Goal: Browse casually: Explore the website without a specific task or goal

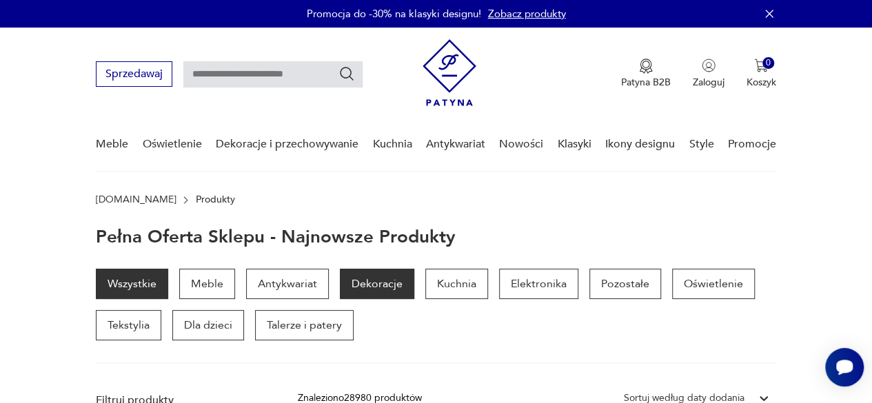
click at [381, 280] on p "Dekoracje" at bounding box center [377, 284] width 74 height 30
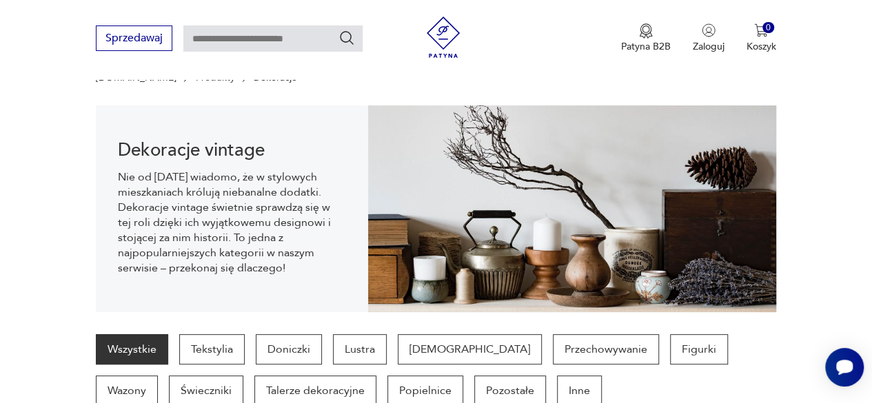
scroll to position [137, 0]
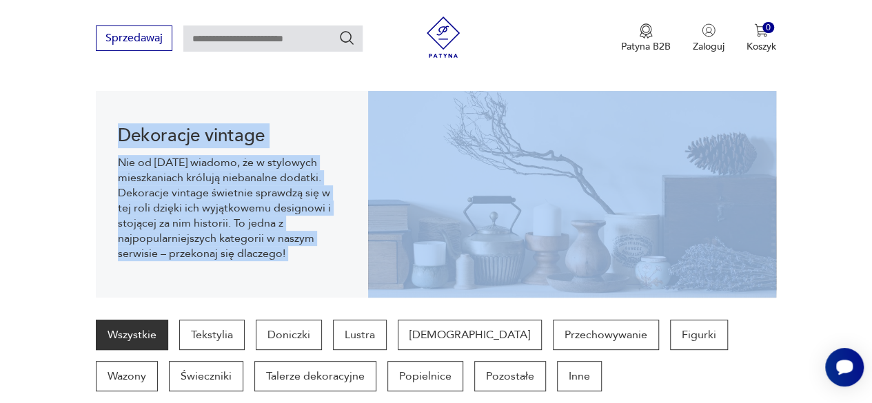
drag, startPoint x: 873, startPoint y: 72, endPoint x: 874, endPoint y: 92, distance: 20.0
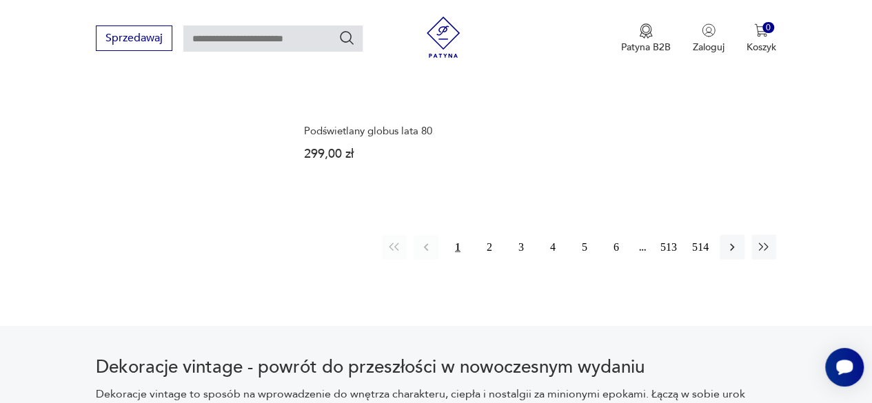
scroll to position [2024, 0]
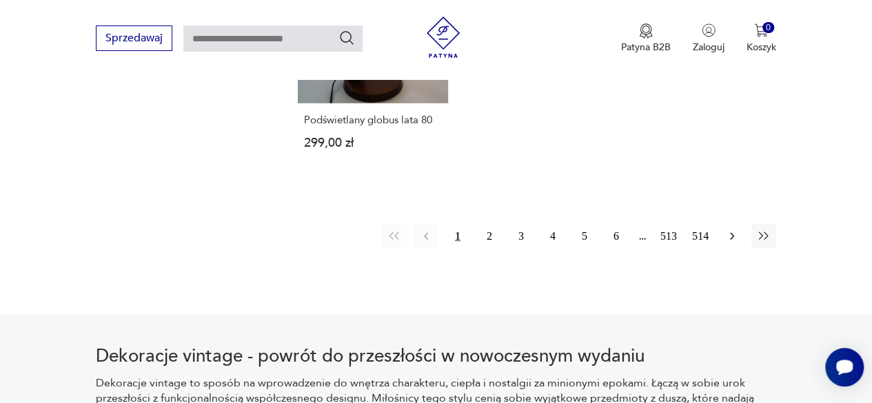
click at [729, 230] on icon "button" at bounding box center [732, 237] width 14 height 14
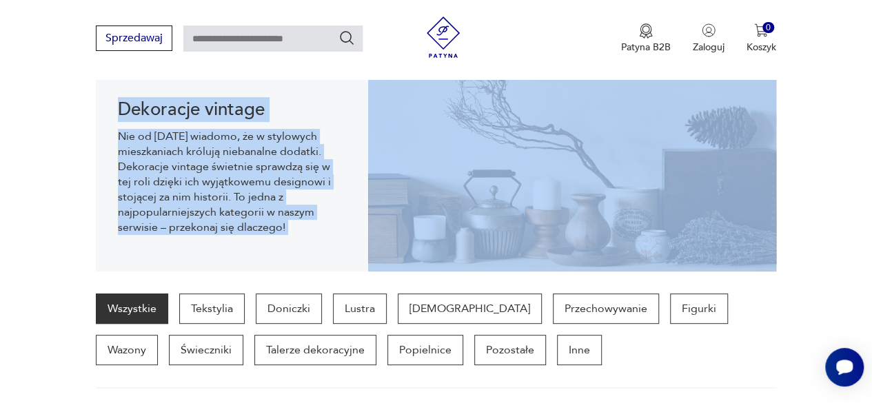
scroll to position [196, 0]
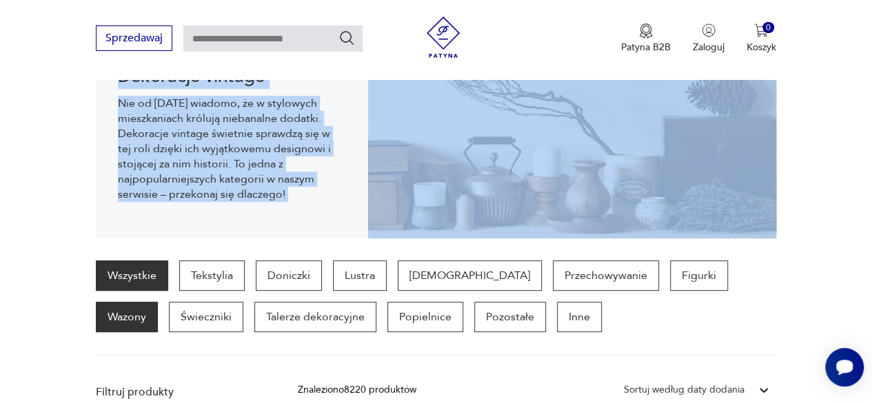
click at [158, 302] on p "Wazony" at bounding box center [127, 317] width 62 height 30
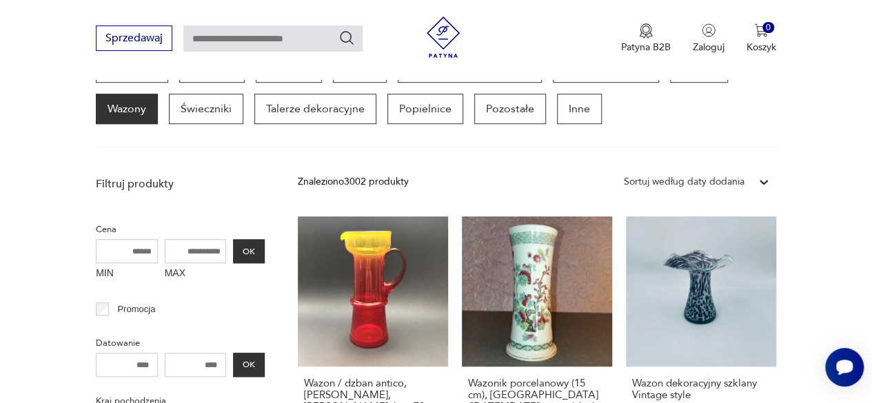
scroll to position [327, 0]
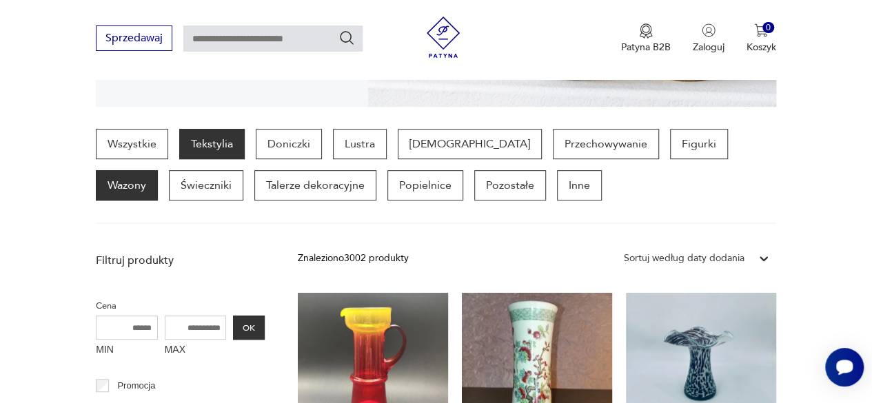
click at [222, 141] on p "Tekstylia" at bounding box center [211, 144] width 65 height 30
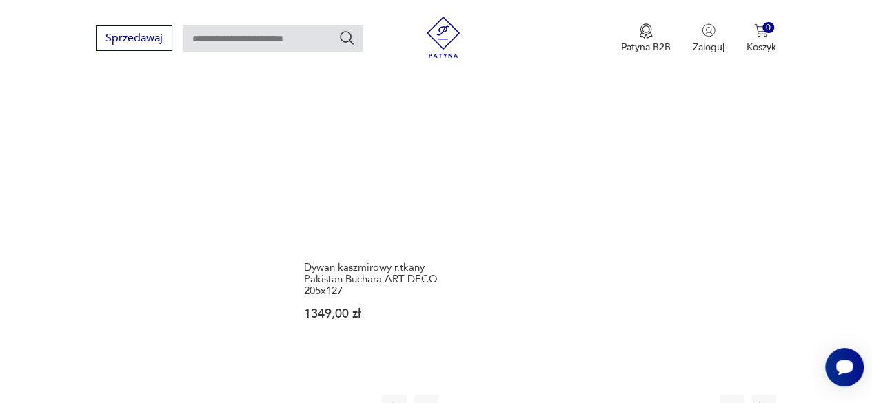
scroll to position [1920, 0]
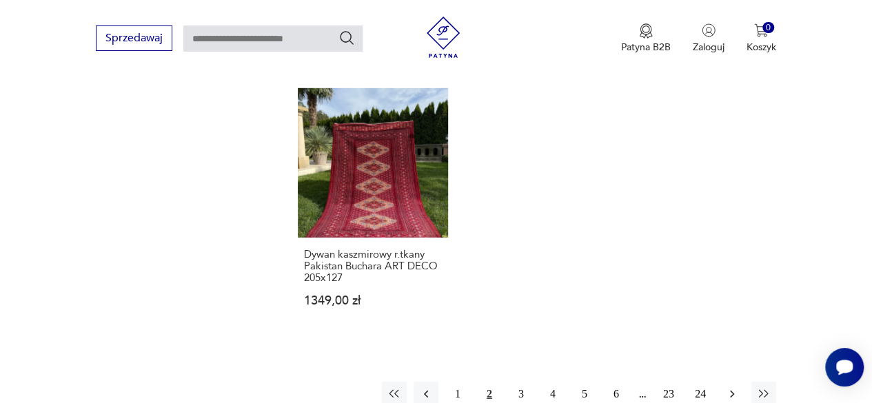
click at [732, 387] on icon "button" at bounding box center [732, 394] width 14 height 14
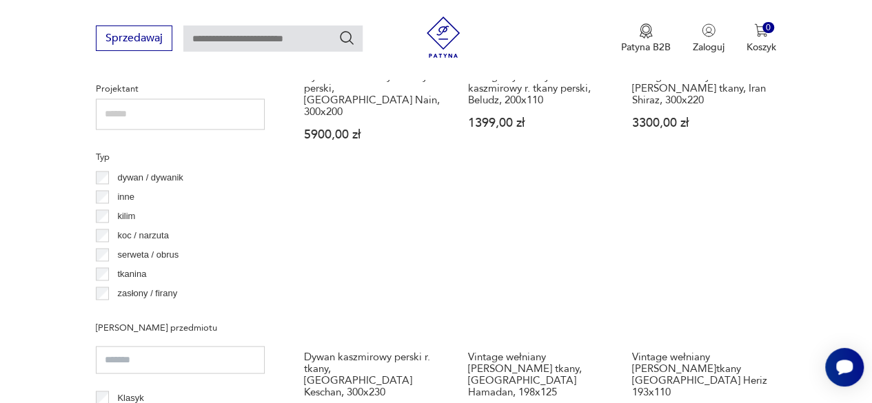
scroll to position [987, 0]
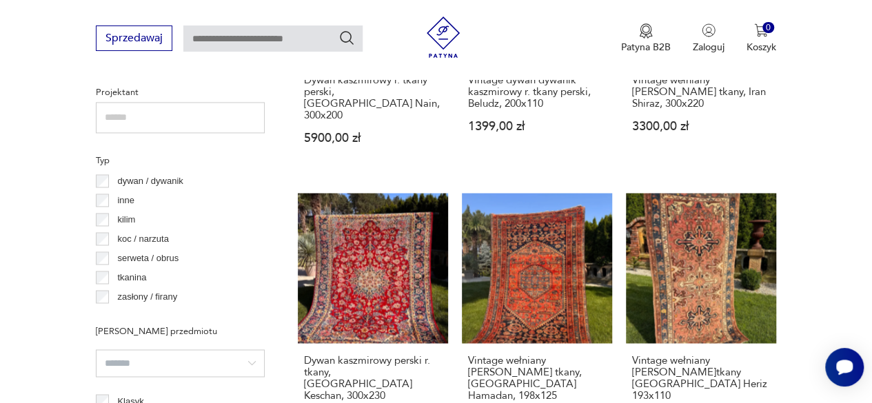
click at [130, 220] on p "kilim" at bounding box center [126, 219] width 18 height 15
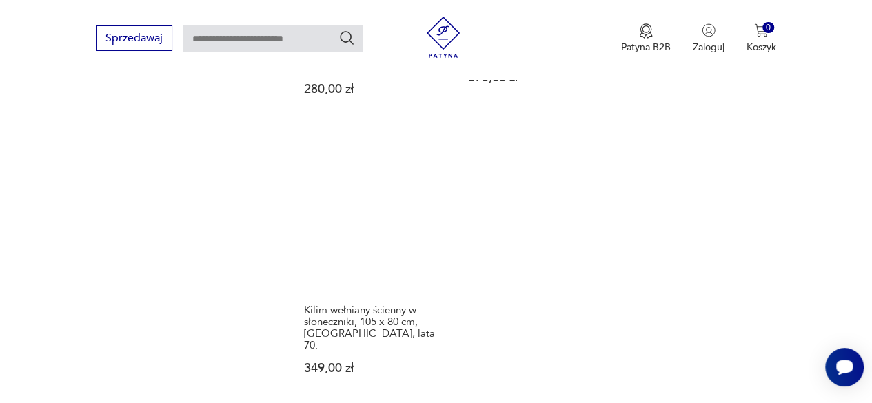
scroll to position [1936, 0]
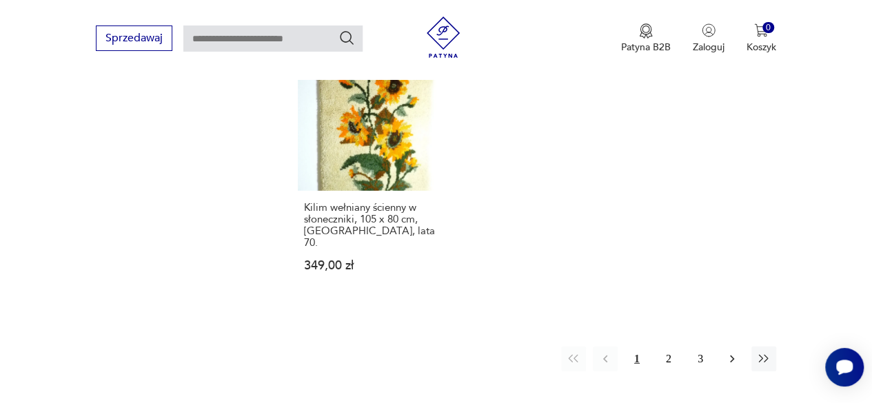
click at [733, 356] on icon "button" at bounding box center [732, 360] width 4 height 8
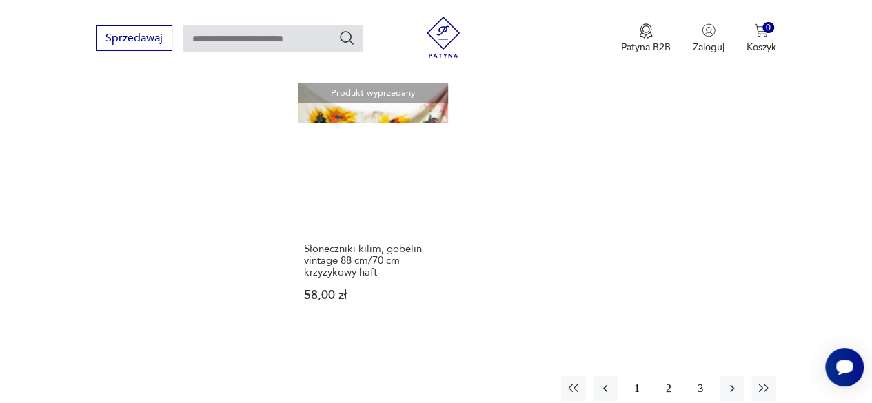
scroll to position [1902, 0]
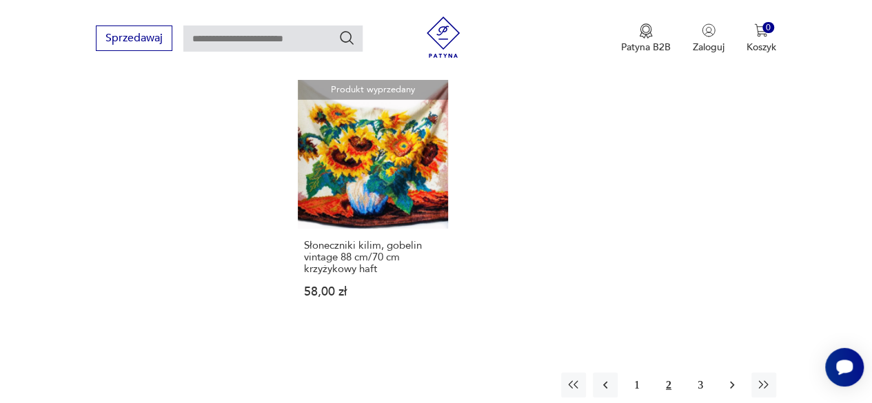
click at [727, 379] on icon "button" at bounding box center [732, 386] width 14 height 14
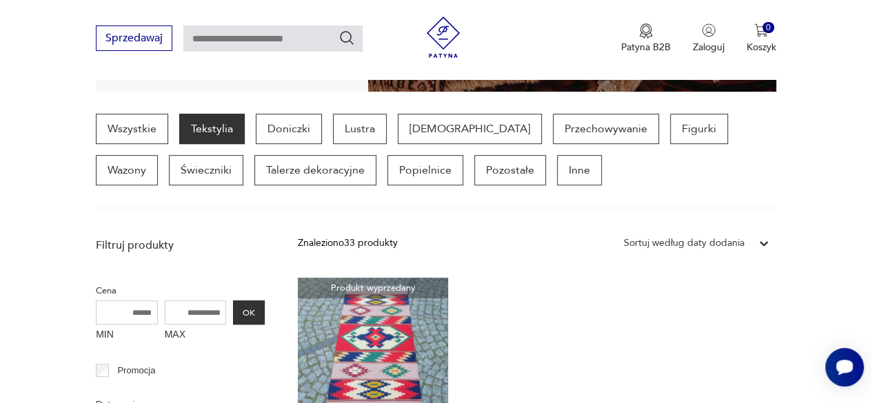
scroll to position [327, 0]
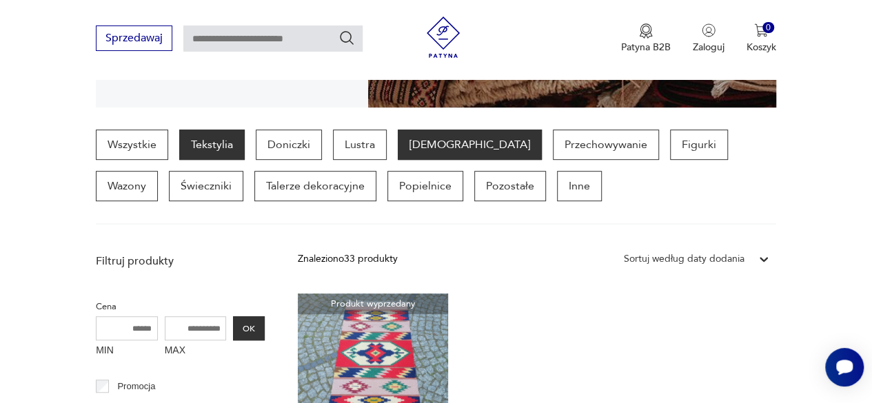
click at [433, 145] on p "[DEMOGRAPHIC_DATA]" at bounding box center [470, 145] width 144 height 30
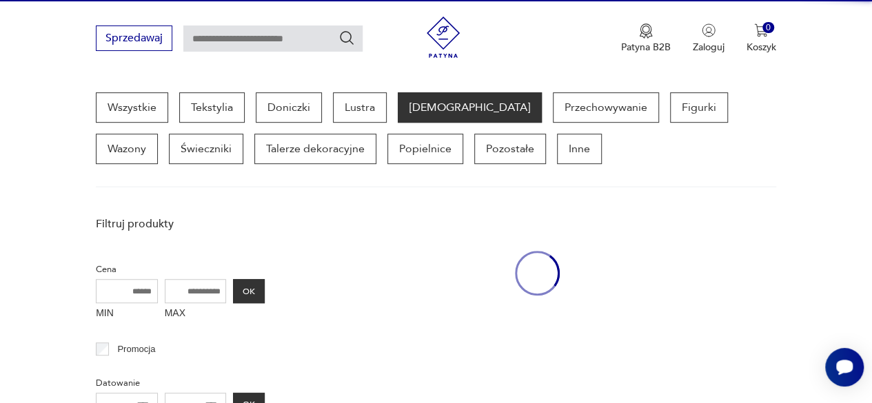
scroll to position [365, 0]
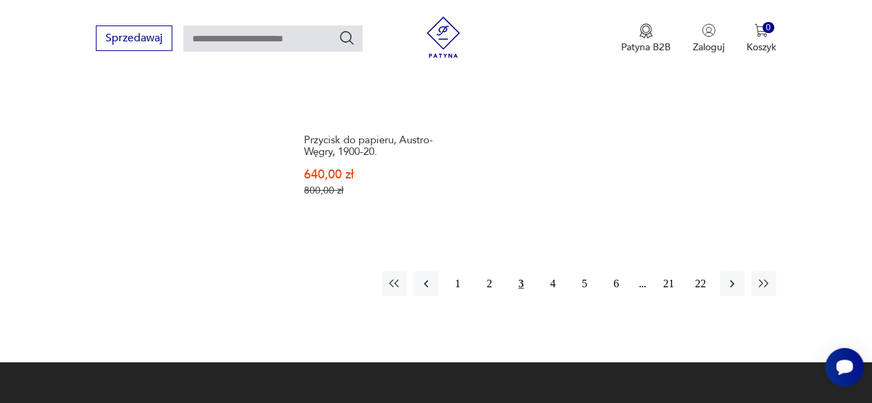
scroll to position [2012, 0]
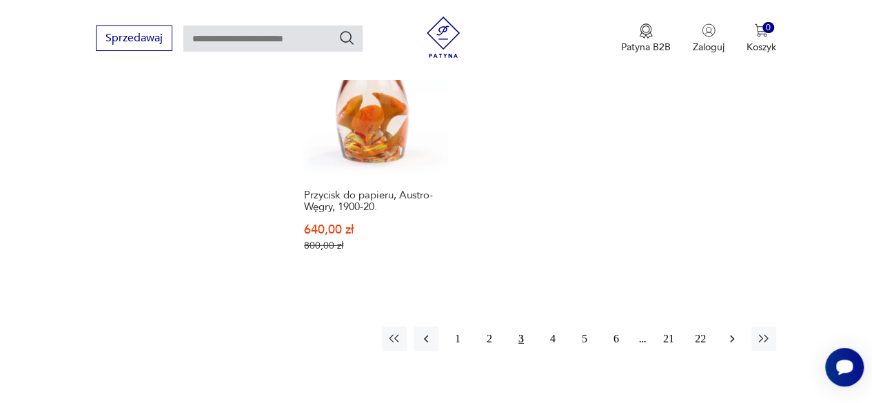
click at [734, 332] on icon "button" at bounding box center [732, 339] width 14 height 14
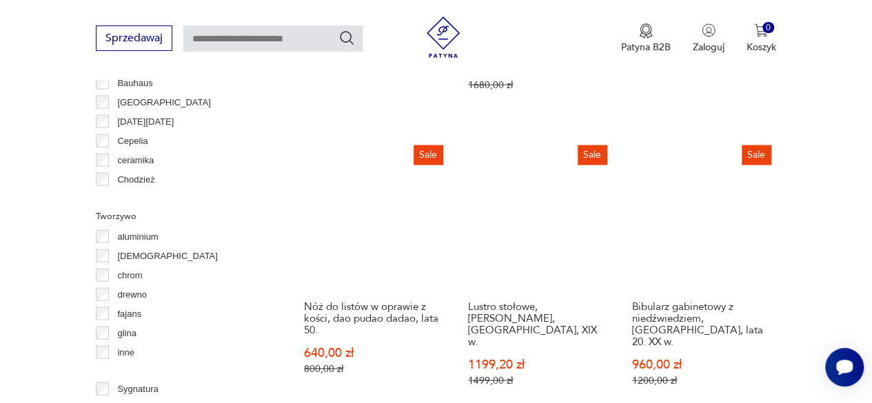
scroll to position [1250, 0]
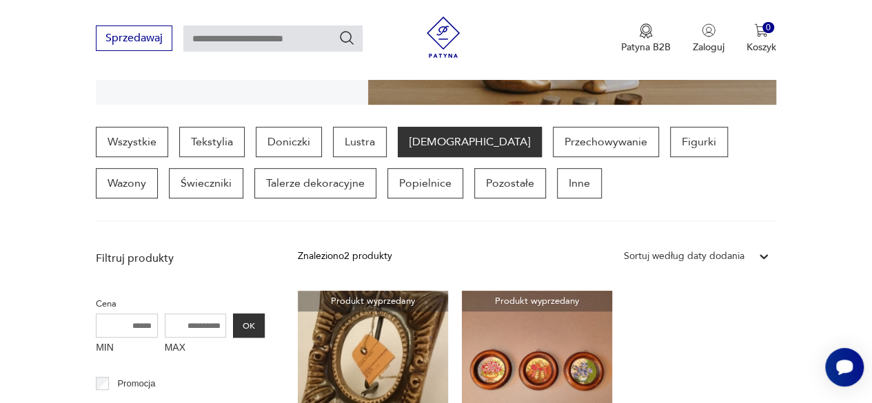
scroll to position [323, 0]
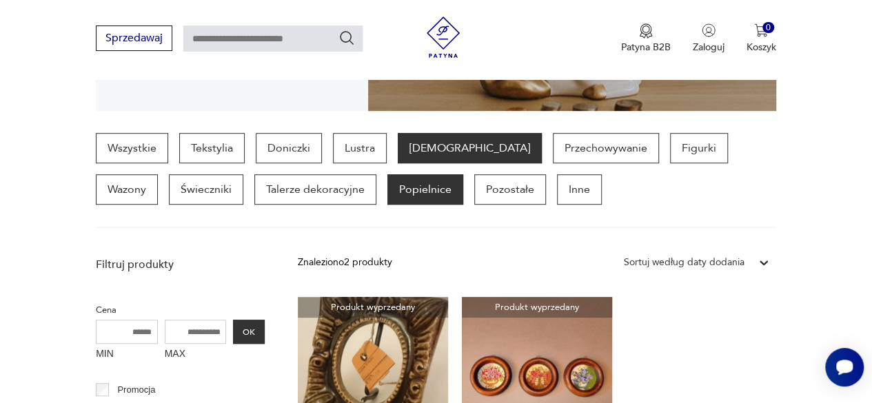
click at [387, 191] on p "Popielnice" at bounding box center [425, 189] width 76 height 30
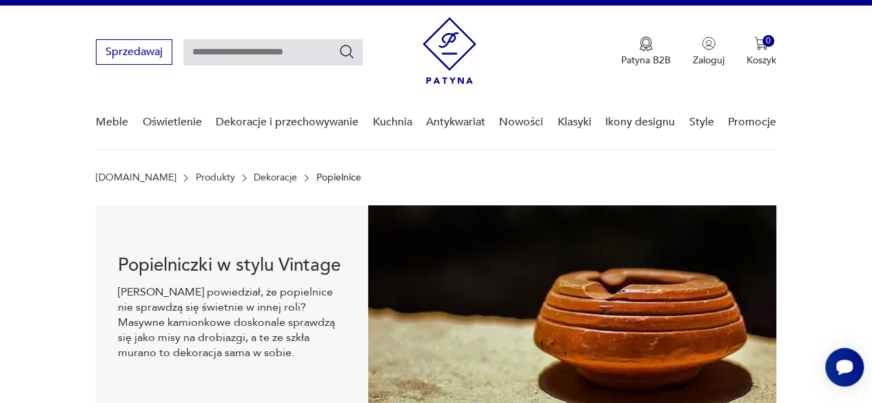
scroll to position [19, 0]
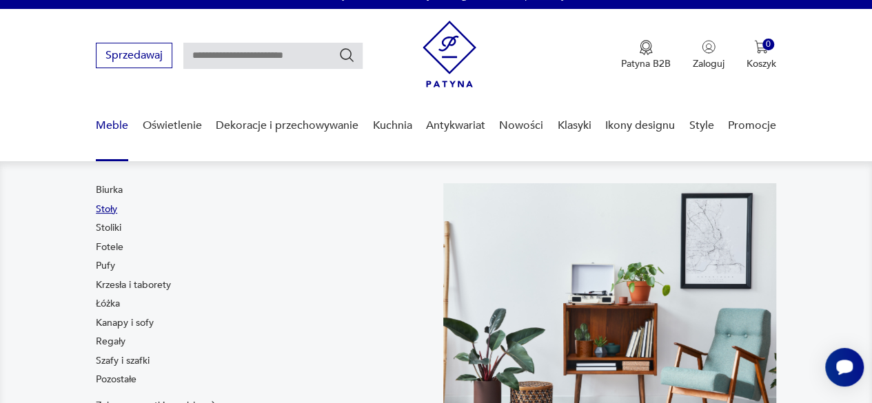
click at [112, 209] on link "Stoły" at bounding box center [106, 210] width 21 height 14
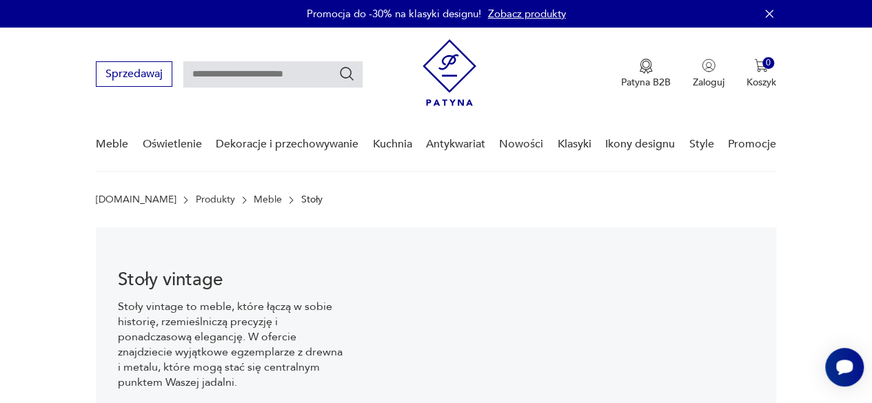
drag, startPoint x: 574, startPoint y: 145, endPoint x: 549, endPoint y: 156, distance: 26.9
click at [573, 145] on link "Klasyki" at bounding box center [575, 144] width 34 height 53
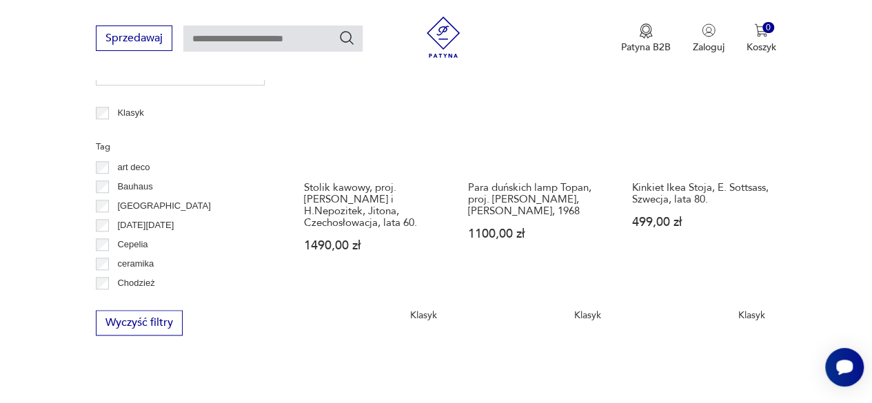
scroll to position [612, 0]
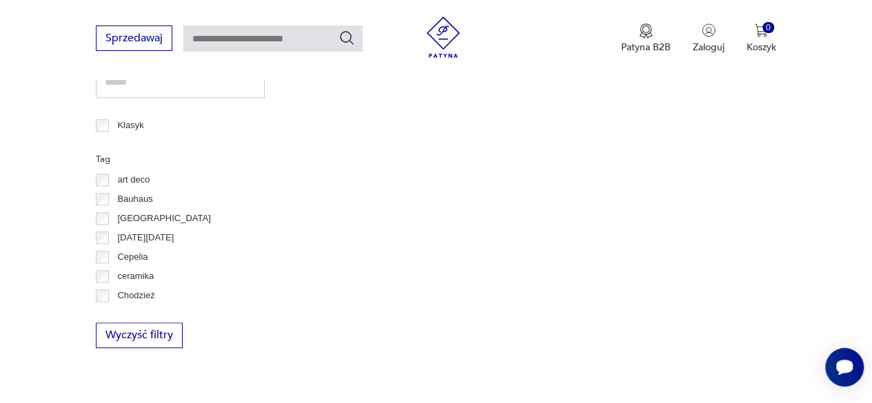
scroll to position [583, 0]
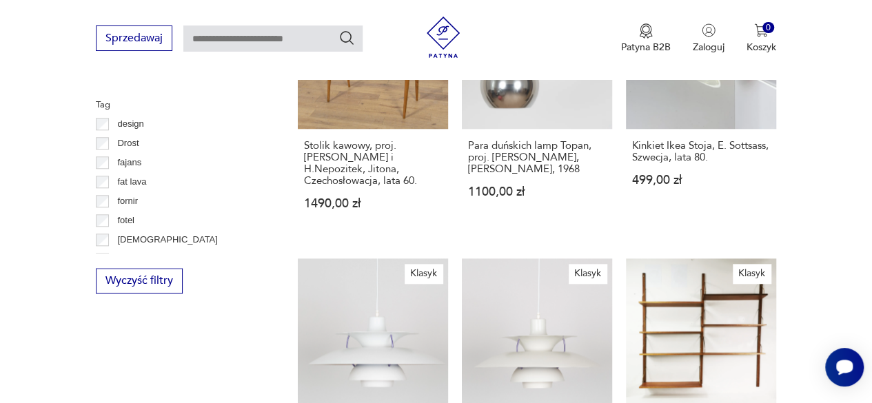
scroll to position [170, 0]
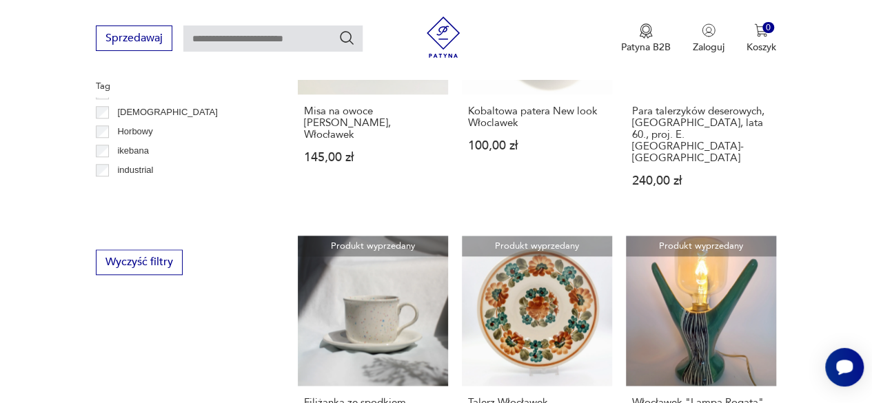
scroll to position [190, 0]
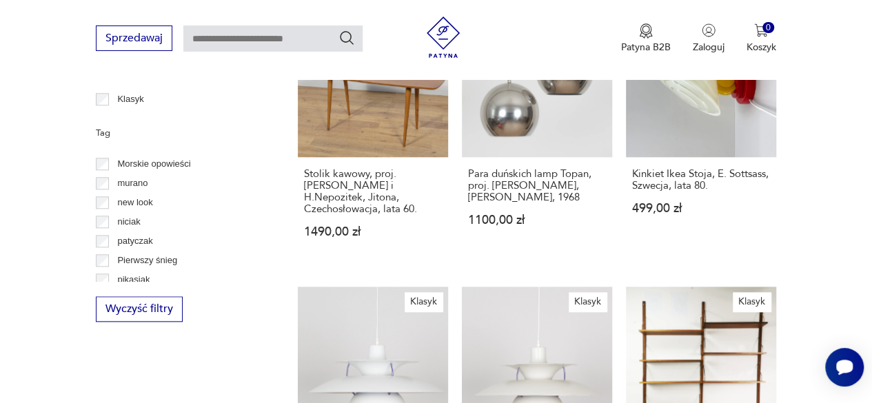
scroll to position [605, 0]
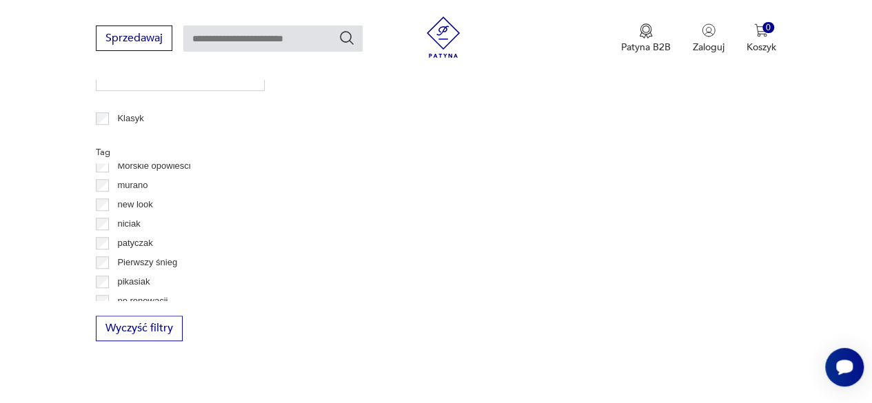
scroll to position [601, 0]
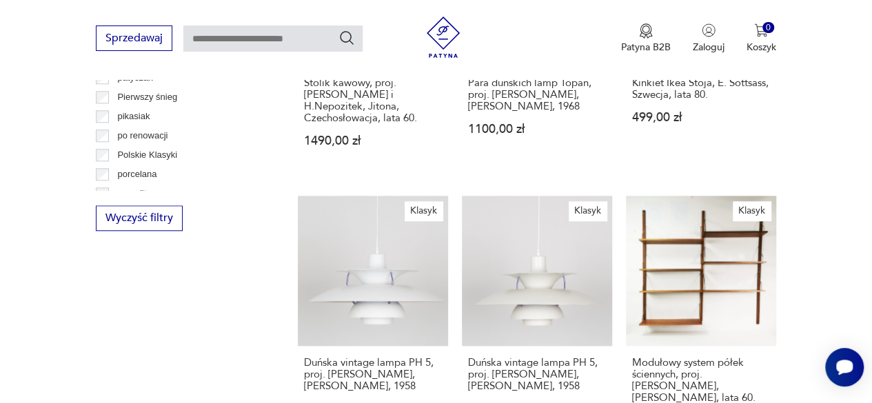
scroll to position [688, 0]
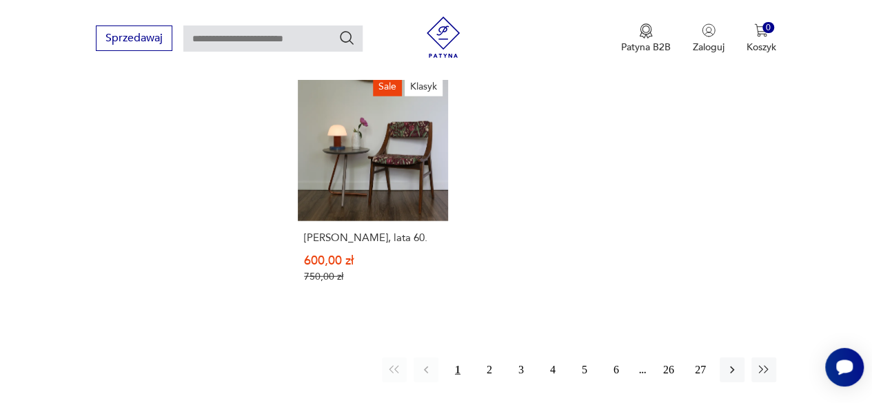
scroll to position [1606, 0]
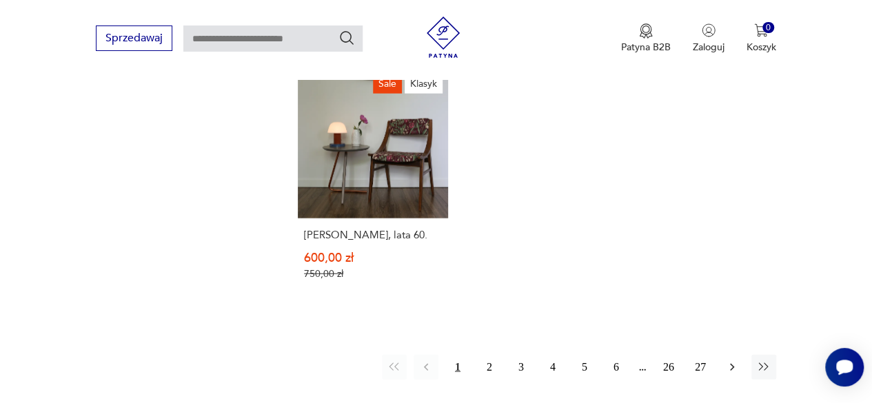
click at [725, 361] on icon "button" at bounding box center [732, 368] width 14 height 14
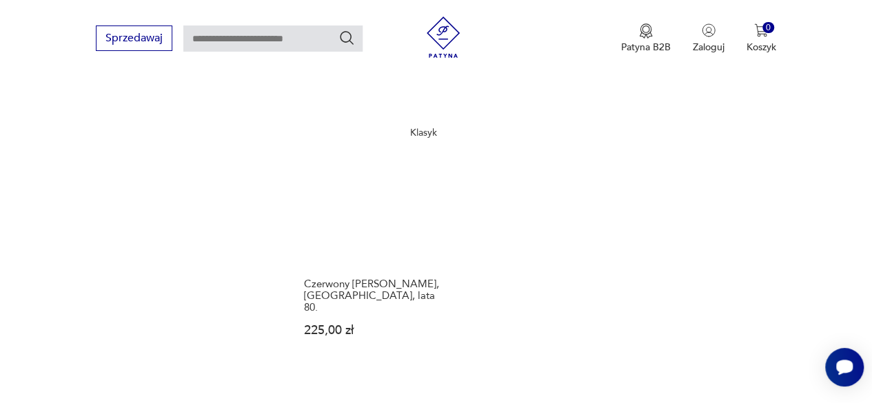
scroll to position [1594, 0]
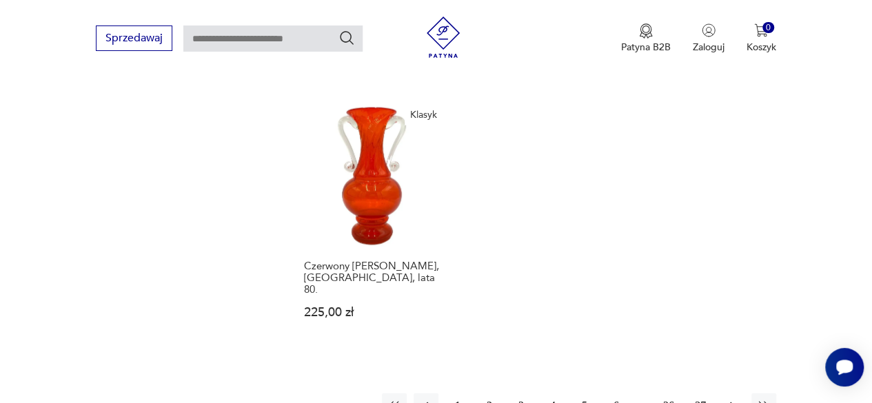
click at [730, 399] on icon "button" at bounding box center [732, 406] width 14 height 14
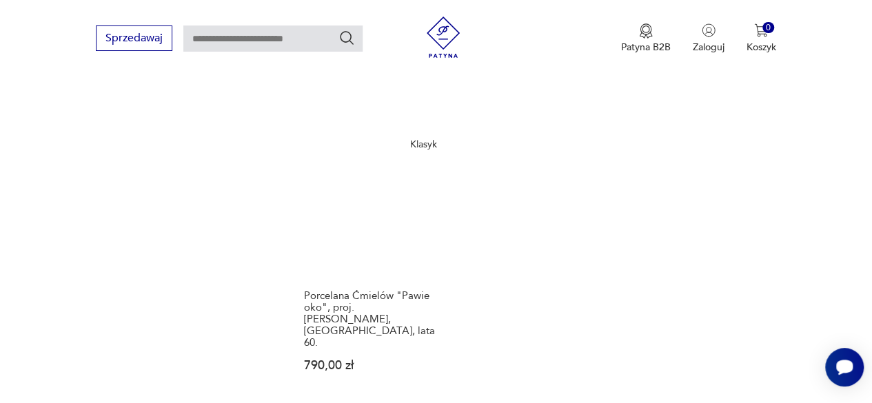
scroll to position [1622, 0]
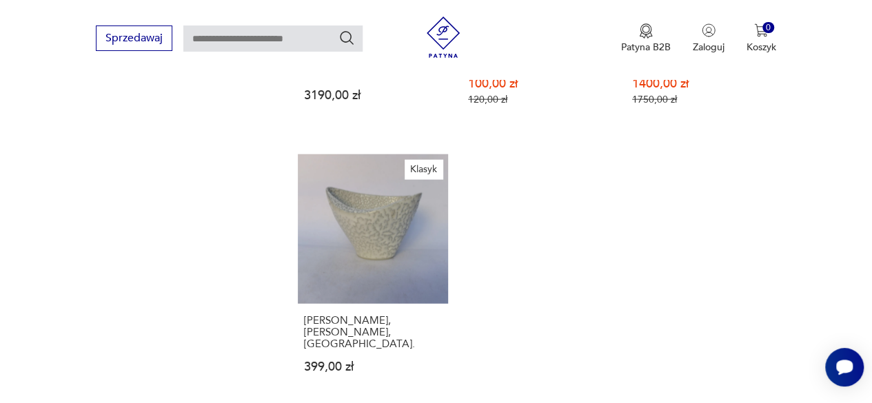
scroll to position [1653, 0]
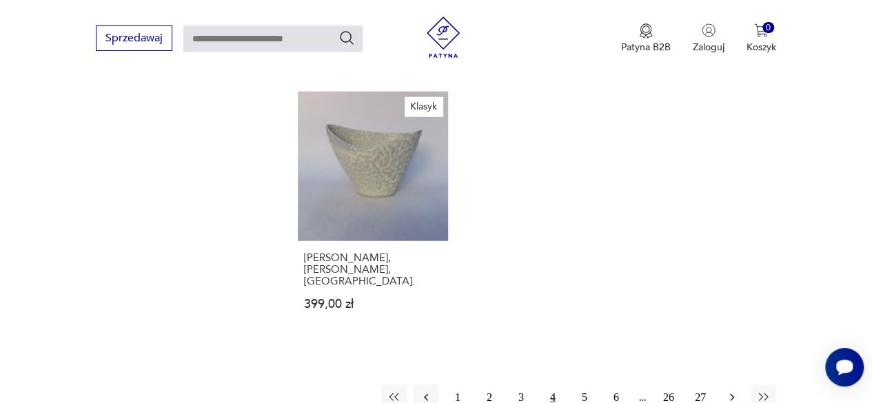
click at [732, 391] on icon "button" at bounding box center [732, 398] width 14 height 14
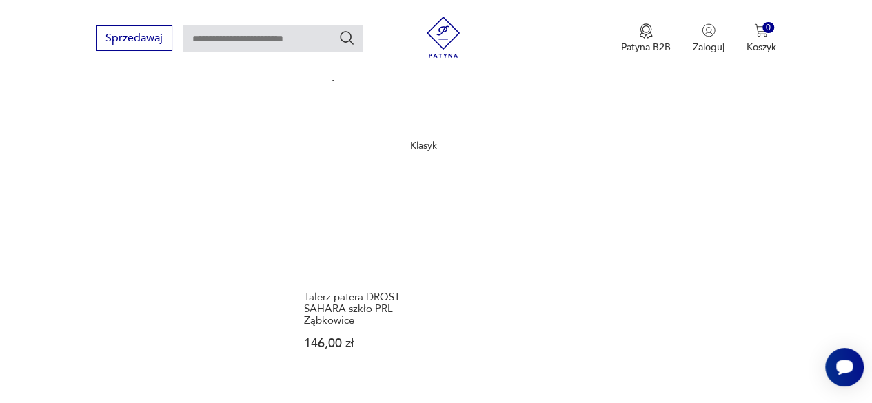
scroll to position [1764, 0]
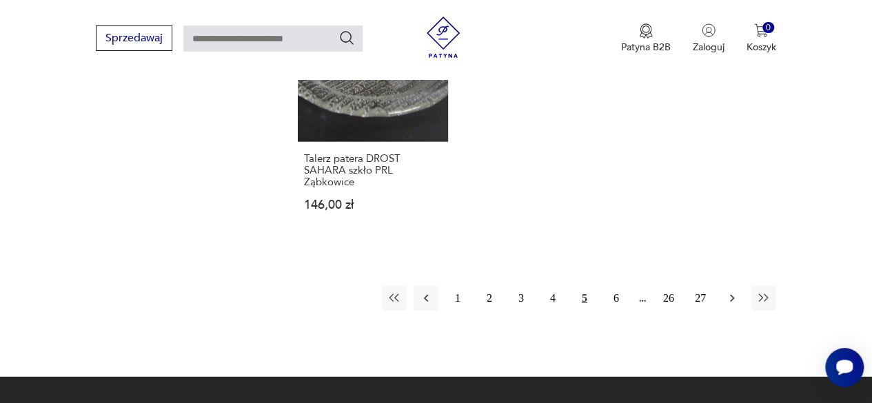
click at [728, 292] on icon "button" at bounding box center [732, 299] width 14 height 14
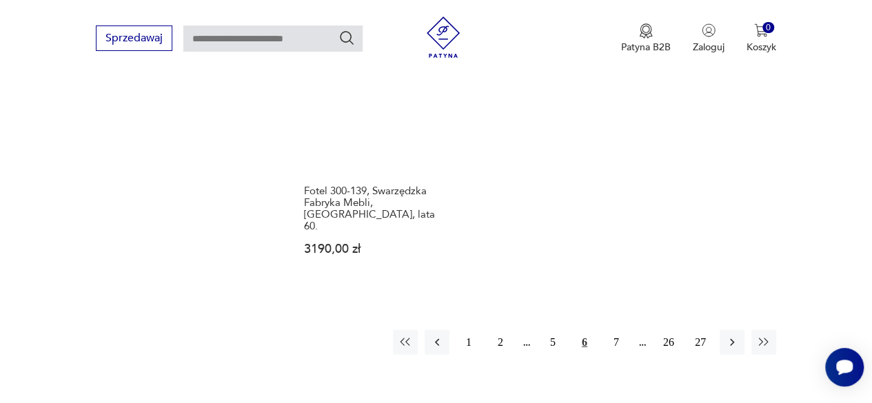
scroll to position [1684, 0]
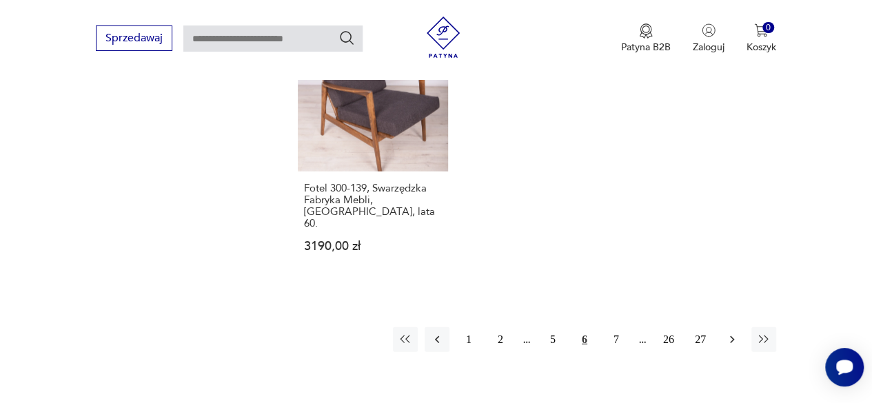
click at [732, 336] on icon "button" at bounding box center [732, 340] width 4 height 8
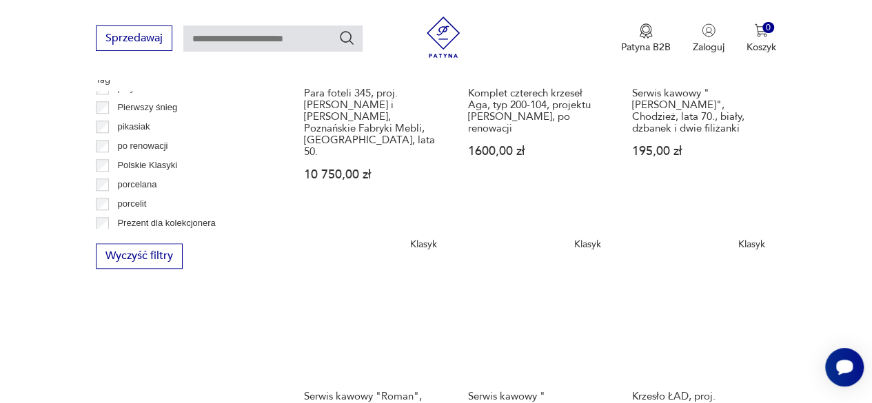
scroll to position [663, 0]
